Goal: Task Accomplishment & Management: Use online tool/utility

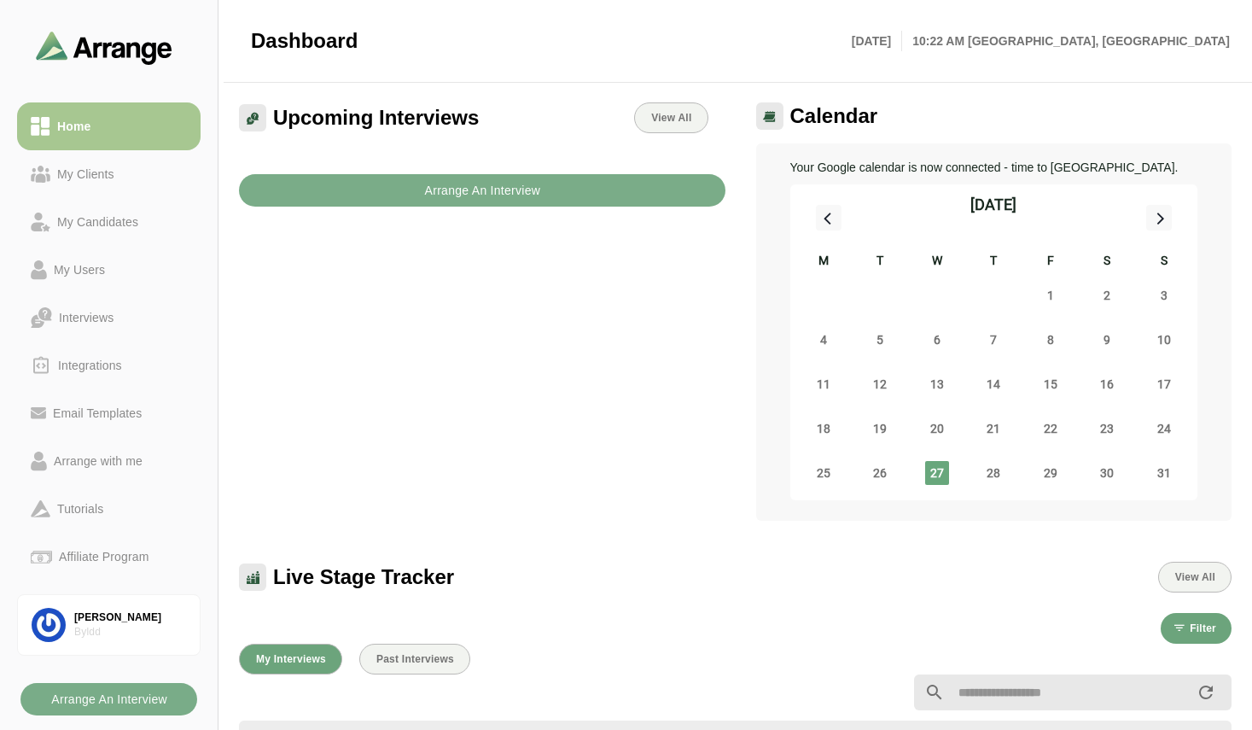
click at [458, 306] on div "Upcoming Interviews View All Arrange An Interview" at bounding box center [482, 311] width 507 height 439
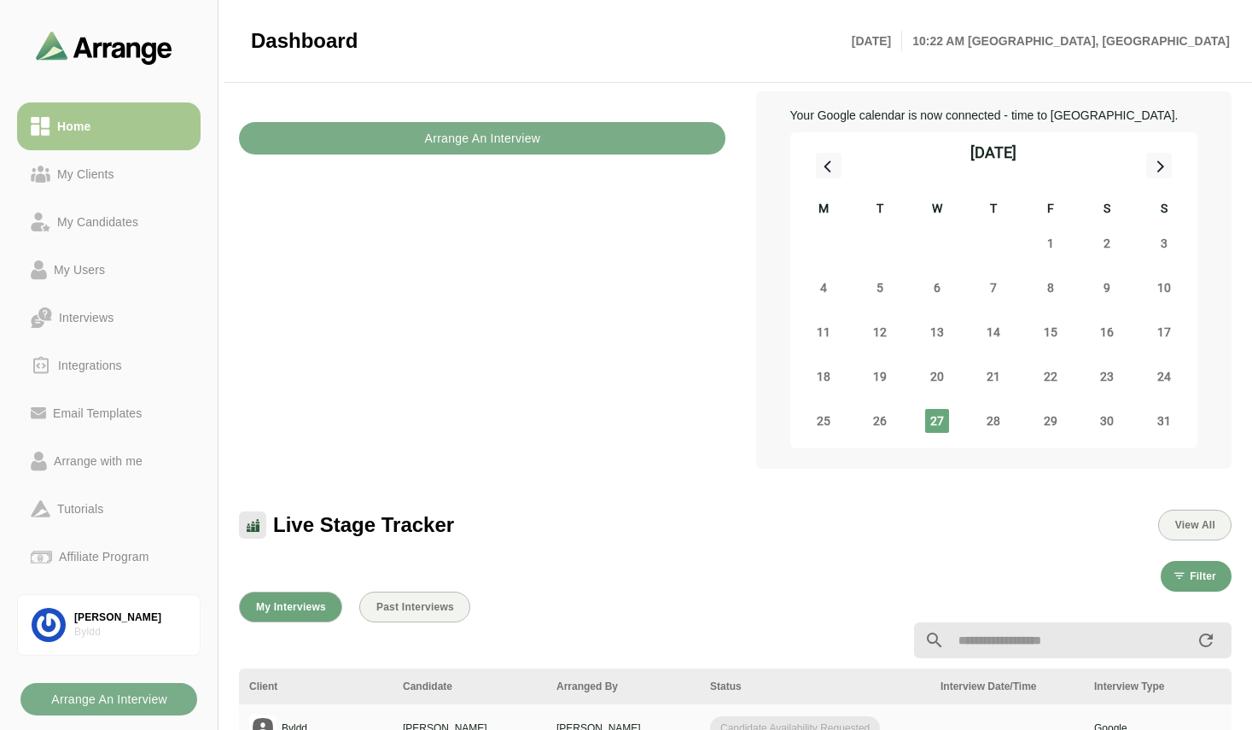
scroll to position [102, 0]
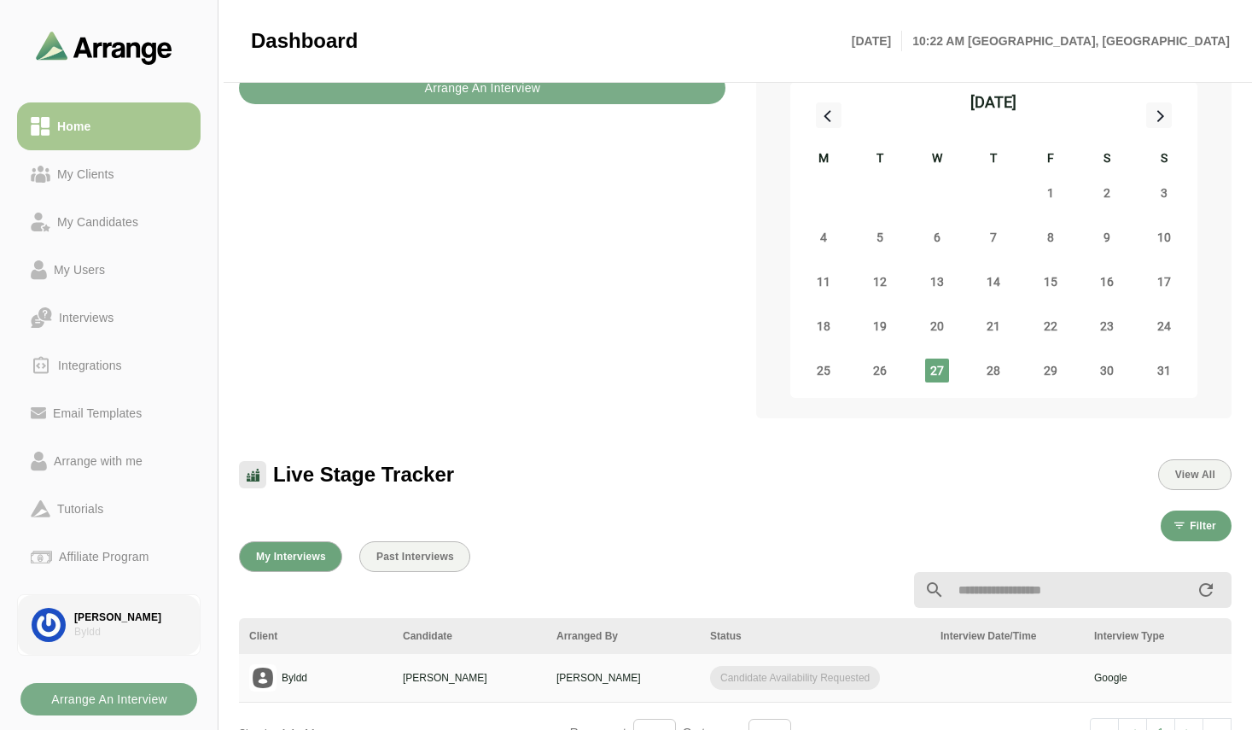
click at [121, 631] on div "Byldd" at bounding box center [130, 632] width 112 height 15
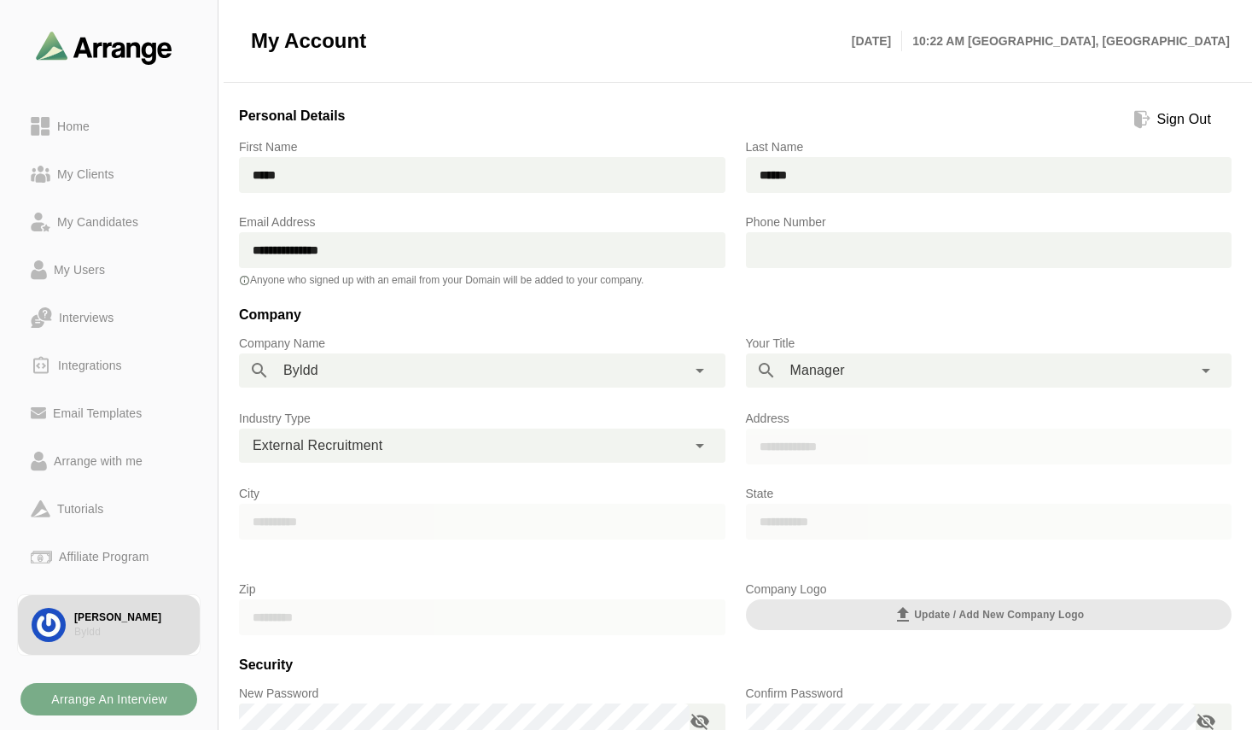
click at [1159, 111] on div "Sign Out" at bounding box center [1184, 119] width 67 height 20
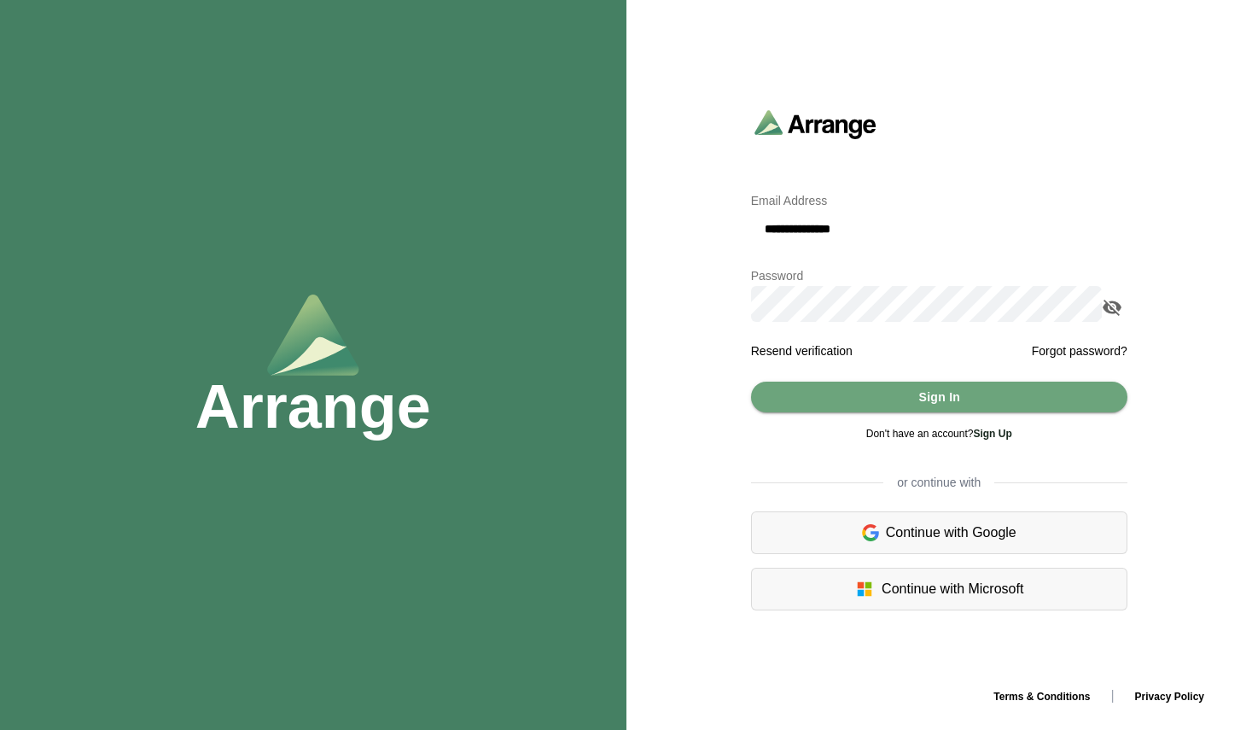
click at [854, 218] on input "**********" at bounding box center [939, 229] width 376 height 36
type input "**********"
click at [912, 393] on button "Sign In" at bounding box center [939, 397] width 376 height 31
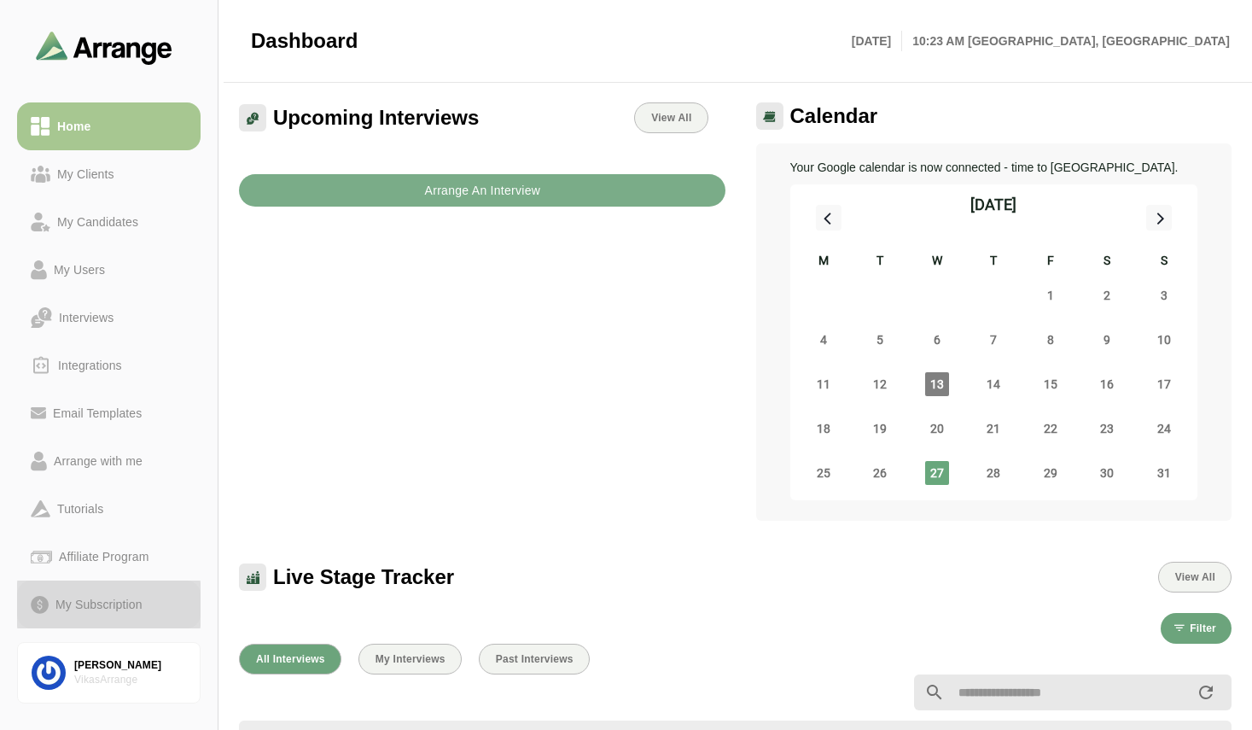
click at [79, 604] on div "My Subscription" at bounding box center [99, 604] width 101 height 20
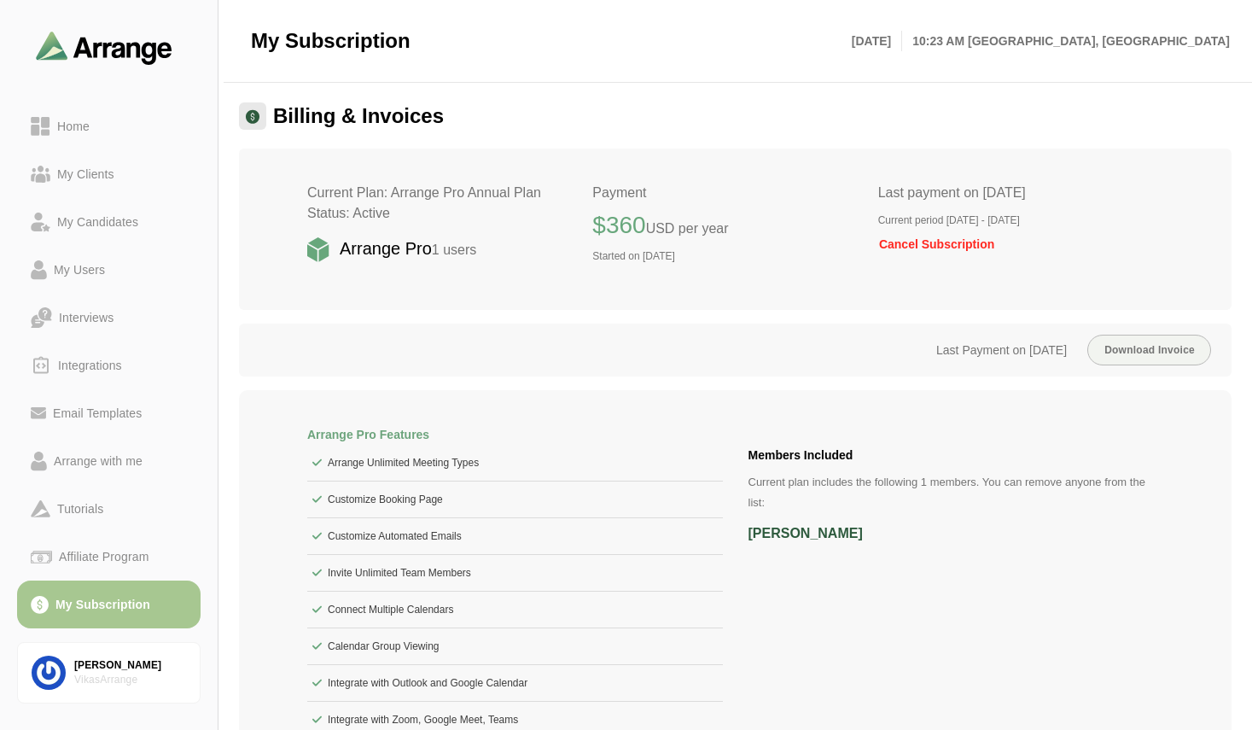
click at [516, 332] on div "Last Payment on [DATE] Download Invoice" at bounding box center [735, 350] width 993 height 53
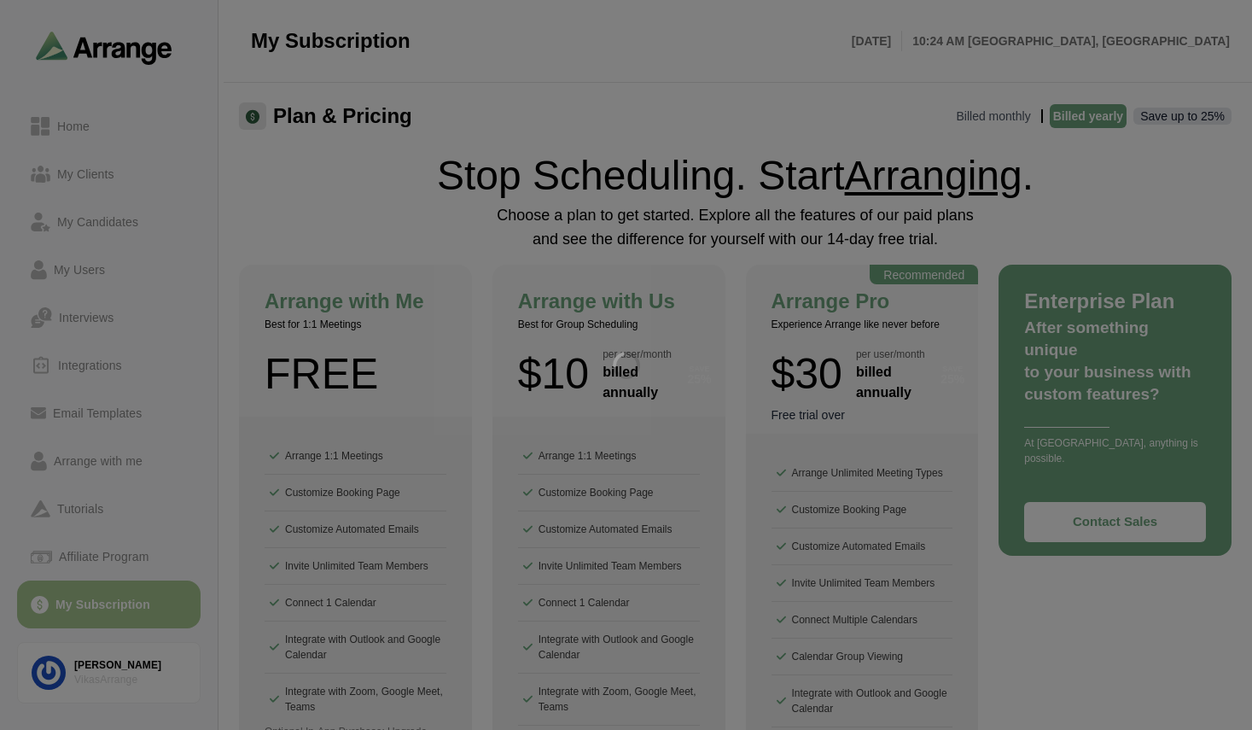
click at [385, 209] on div at bounding box center [626, 365] width 1252 height 730
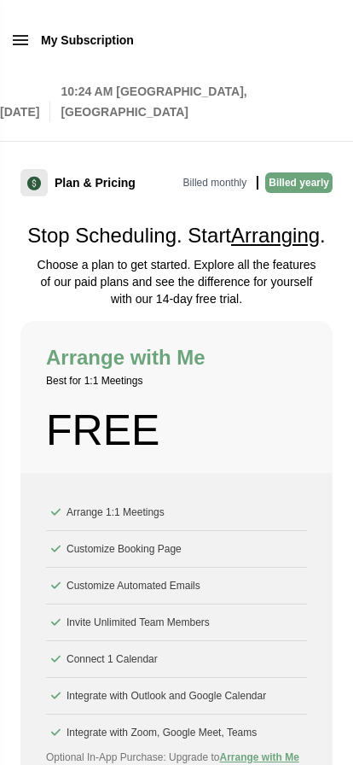
click at [213, 184] on p "Billed monthly" at bounding box center [215, 182] width 71 height 20
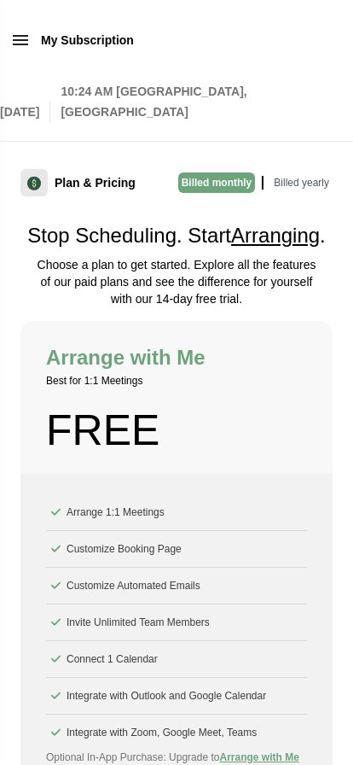
click at [305, 184] on p "Billed yearly" at bounding box center [302, 182] width 62 height 20
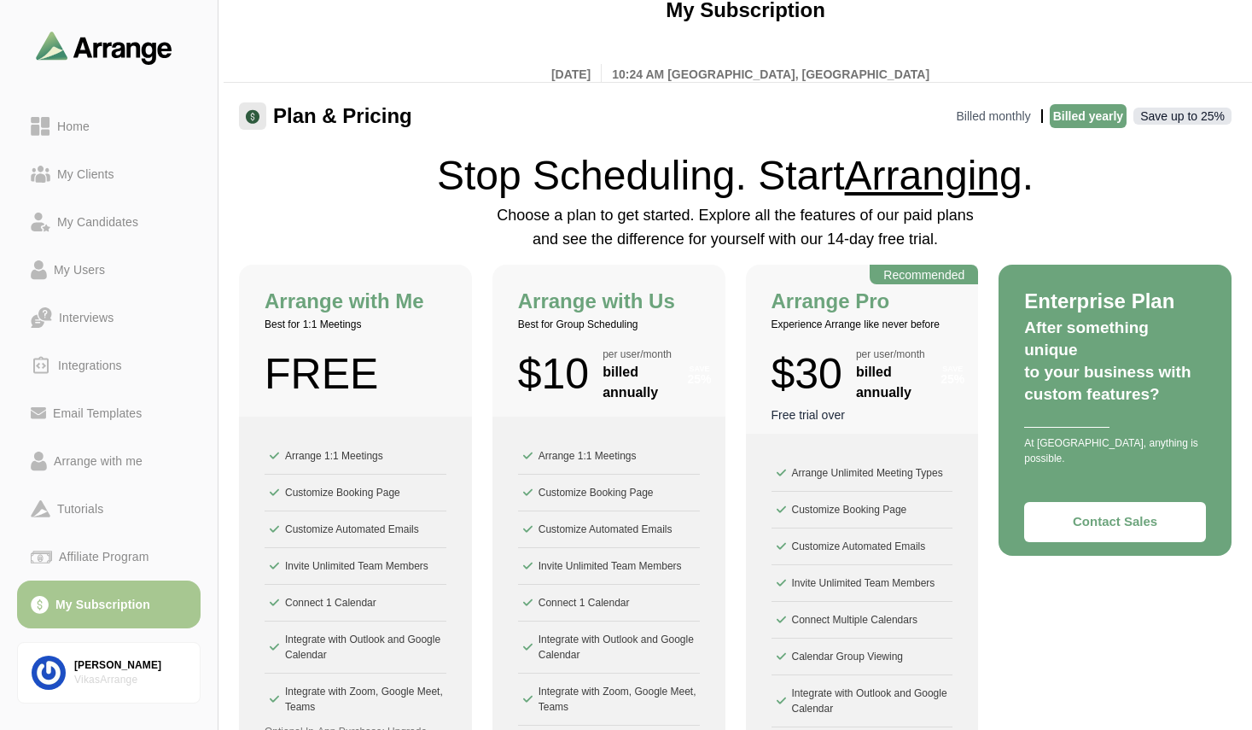
click at [1011, 164] on span "Arranging" at bounding box center [934, 175] width 178 height 45
click at [973, 110] on p "Billed monthly" at bounding box center [993, 116] width 81 height 24
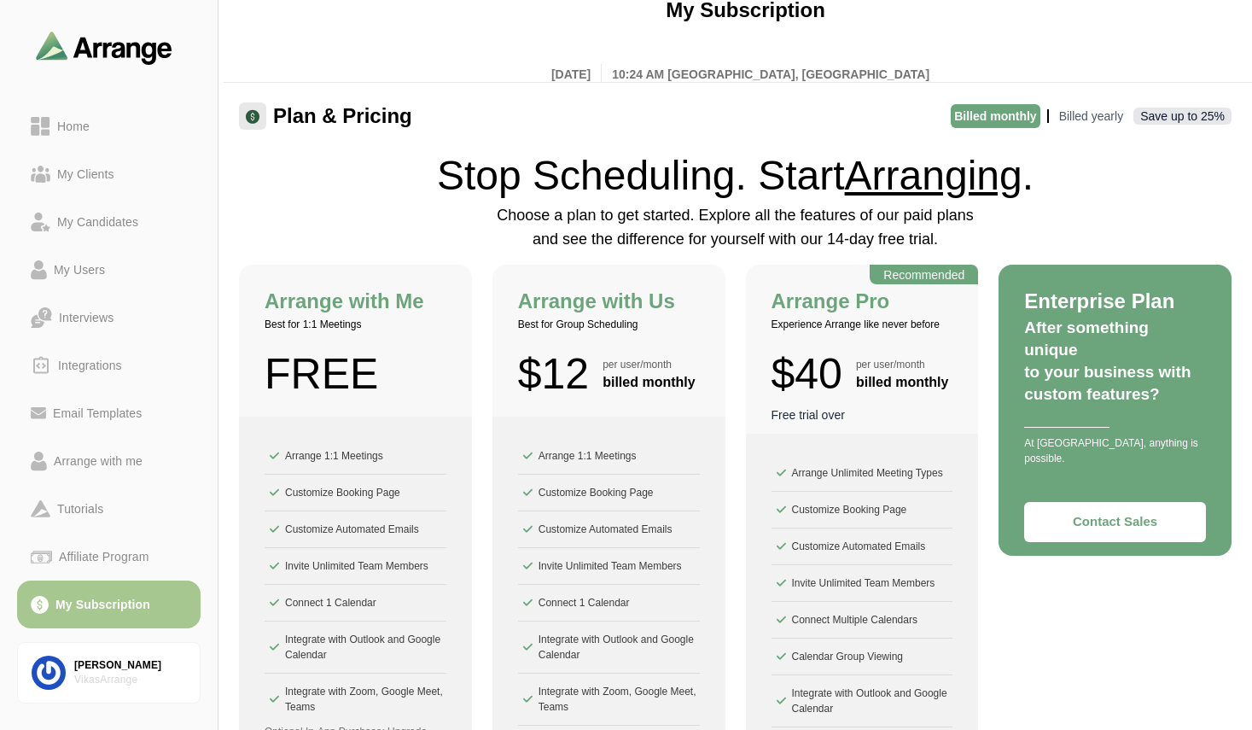
click at [524, 162] on h1 "Stop Scheduling. Start Arranging ." at bounding box center [735, 175] width 993 height 41
drag, startPoint x: 642, startPoint y: 328, endPoint x: 507, endPoint y: 323, distance: 135.0
click at [507, 323] on div "Arrange with Us Best for Group Scheduling $12 per user/month billed monthly" at bounding box center [609, 341] width 233 height 152
click at [521, 322] on p "Best for Group Scheduling" at bounding box center [609, 324] width 182 height 15
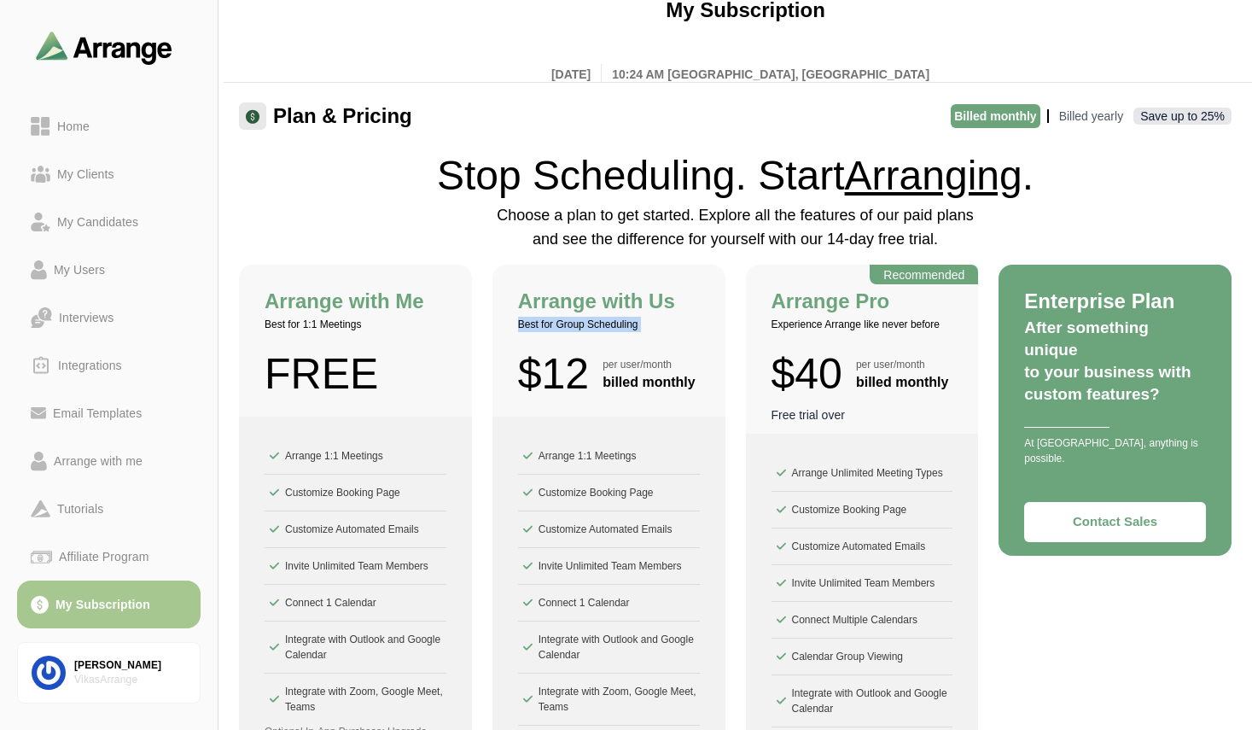
click at [521, 322] on p "Best for Group Scheduling" at bounding box center [609, 324] width 182 height 15
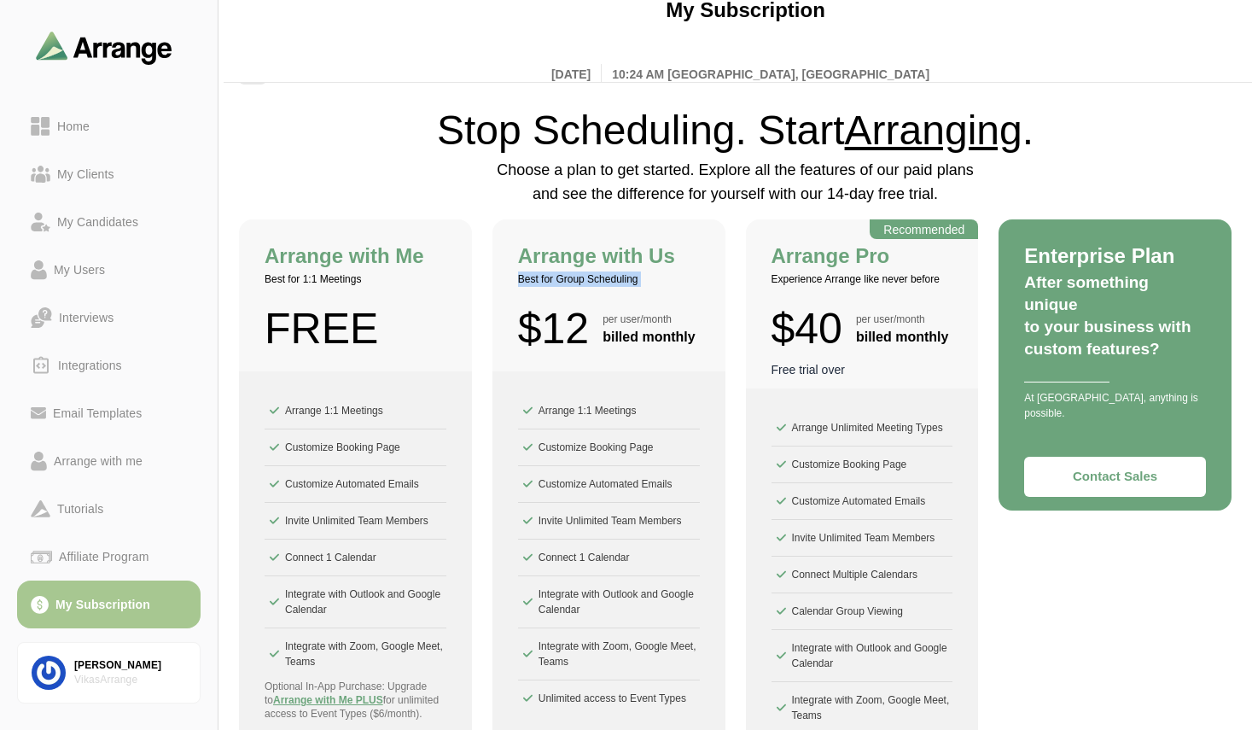
scroll to position [34, 0]
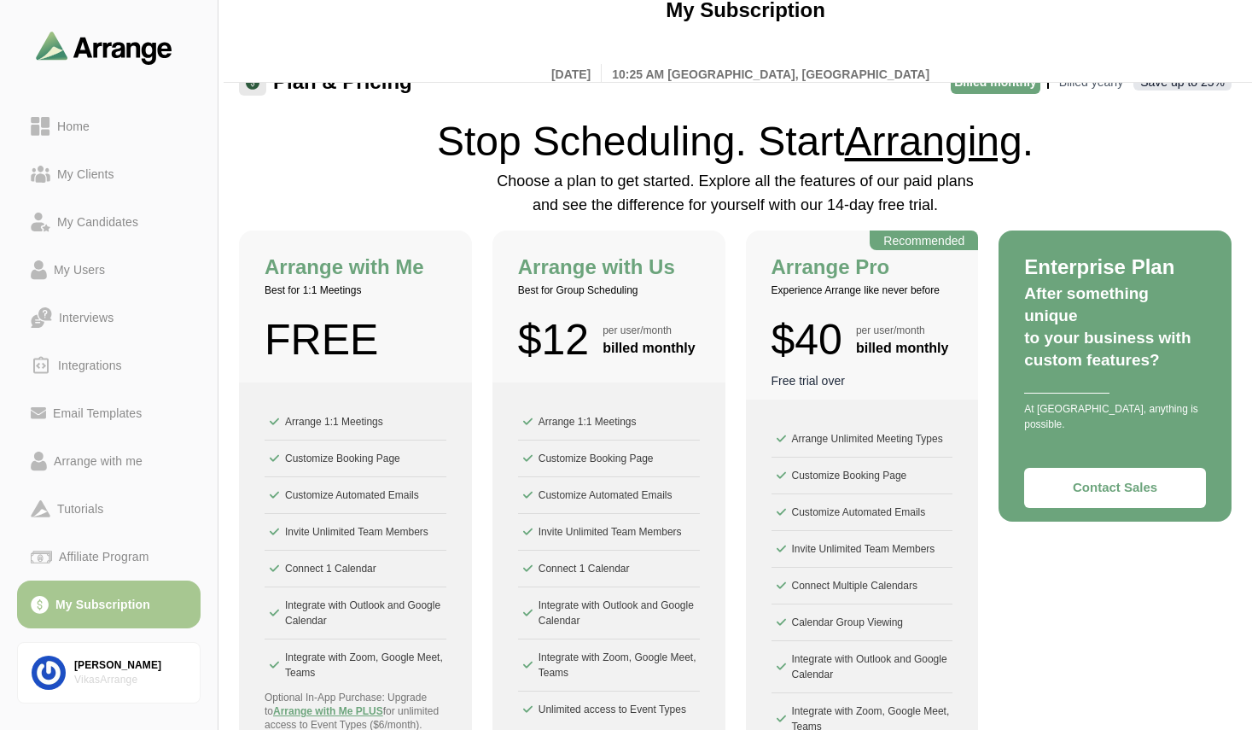
click at [727, 448] on div "Arrange with Me Best for 1:1 Meetings FREE Arrange 1:1 Meetings Customize Booki…" at bounding box center [735, 545] width 993 height 630
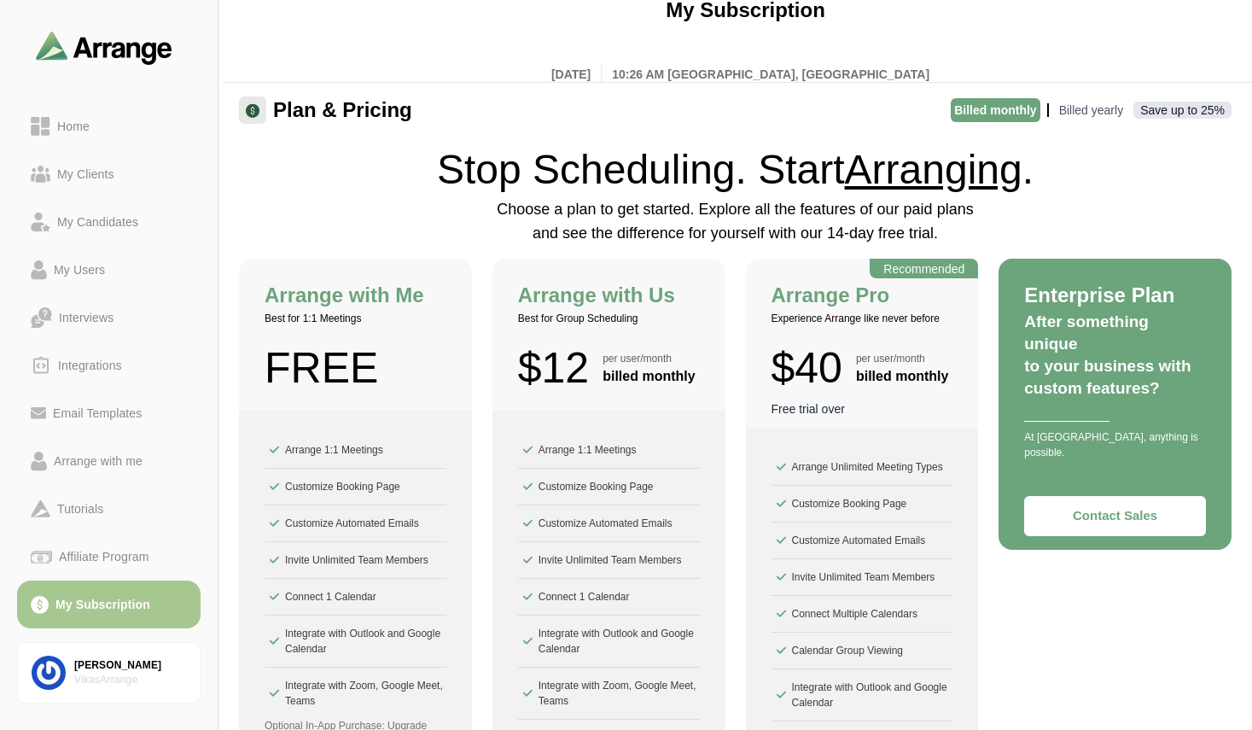
scroll to position [0, 0]
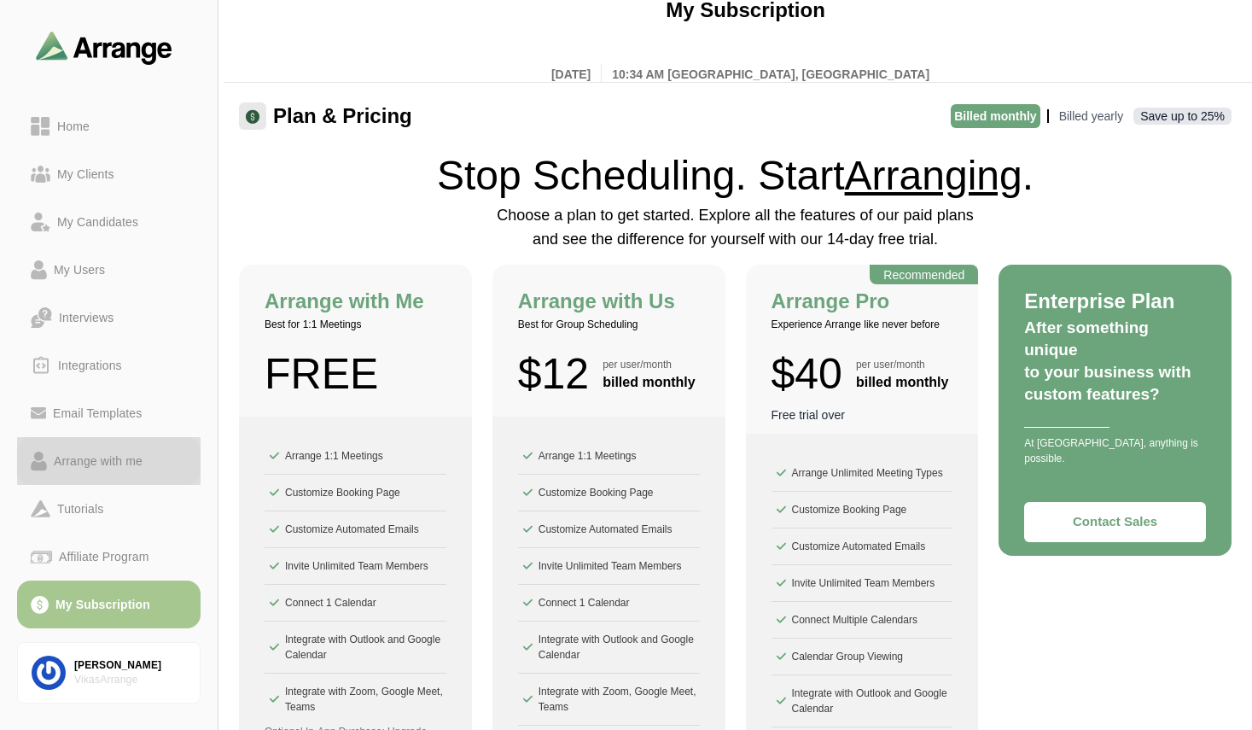
click at [100, 441] on link "Arrange with me" at bounding box center [109, 461] width 184 height 48
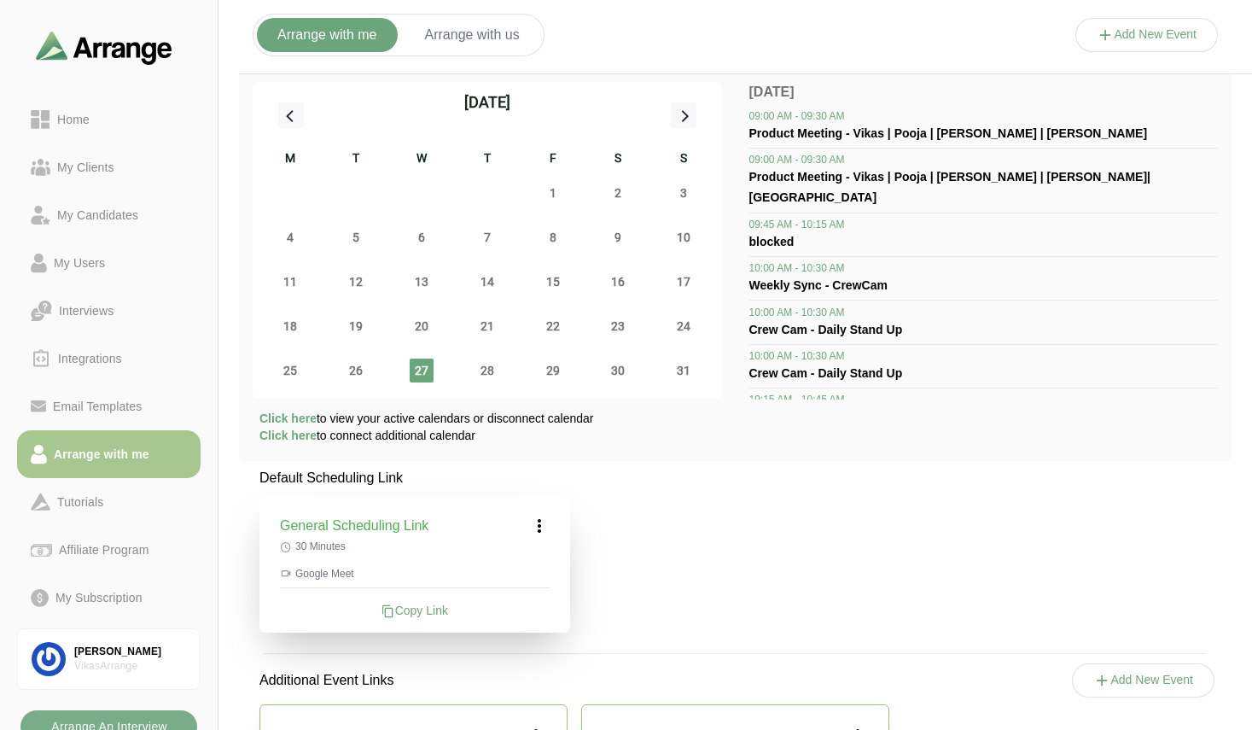
click at [1158, 37] on button "Add New Event" at bounding box center [1146, 35] width 143 height 34
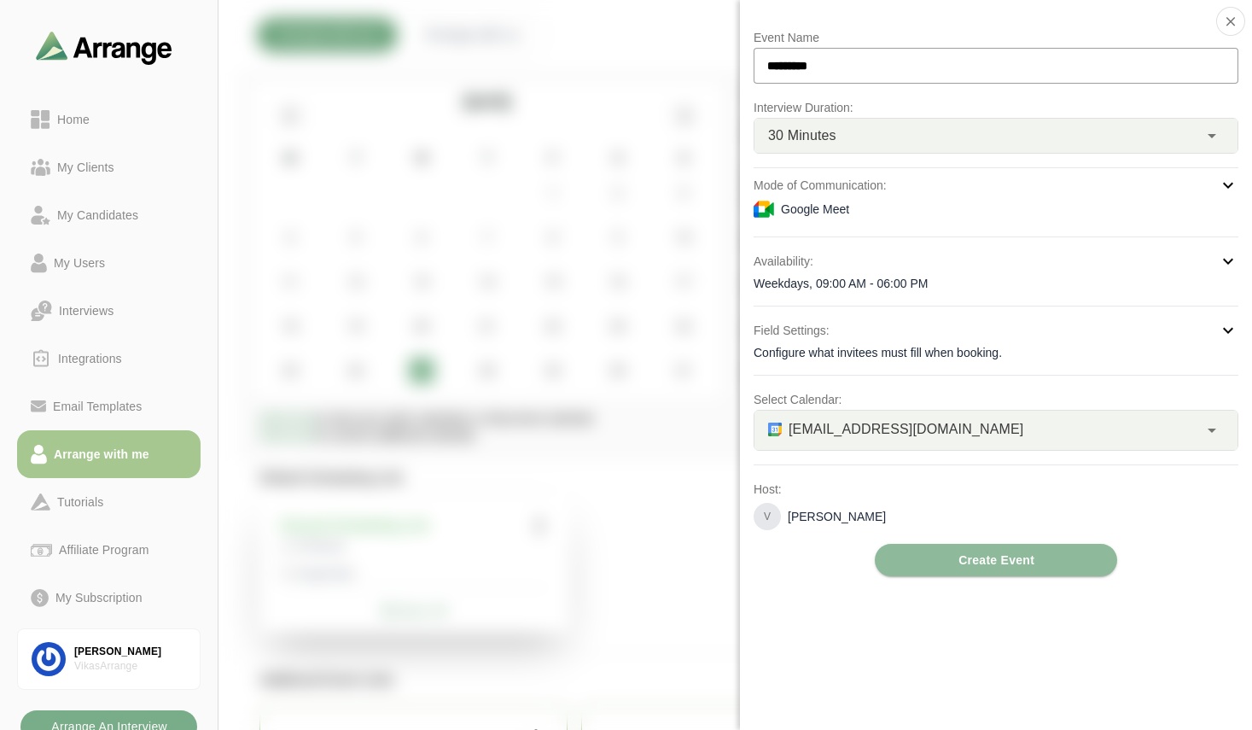
drag, startPoint x: 754, startPoint y: 395, endPoint x: 849, endPoint y: 397, distance: 95.6
click at [849, 397] on p "Select Calendar:" at bounding box center [996, 399] width 485 height 20
